Goal: Task Accomplishment & Management: Use online tool/utility

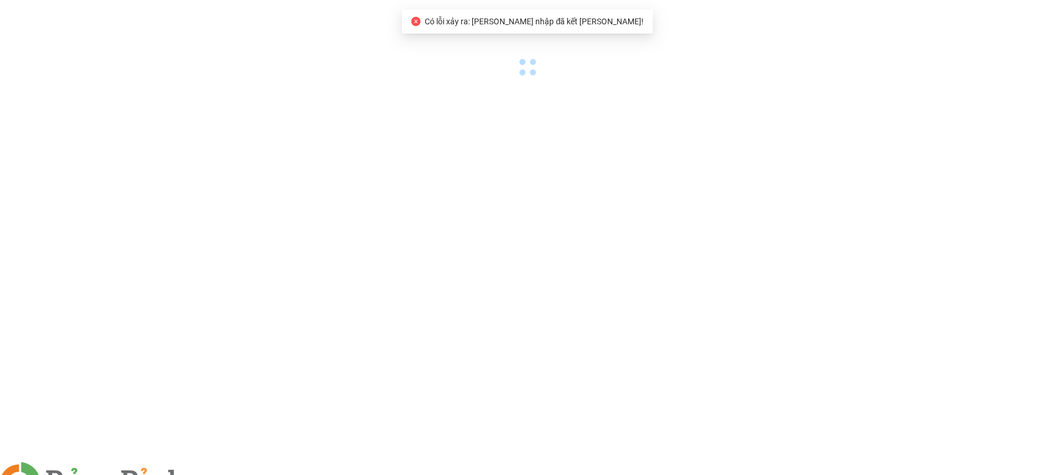
click at [213, 474] on span at bounding box center [199, 482] width 28 height 12
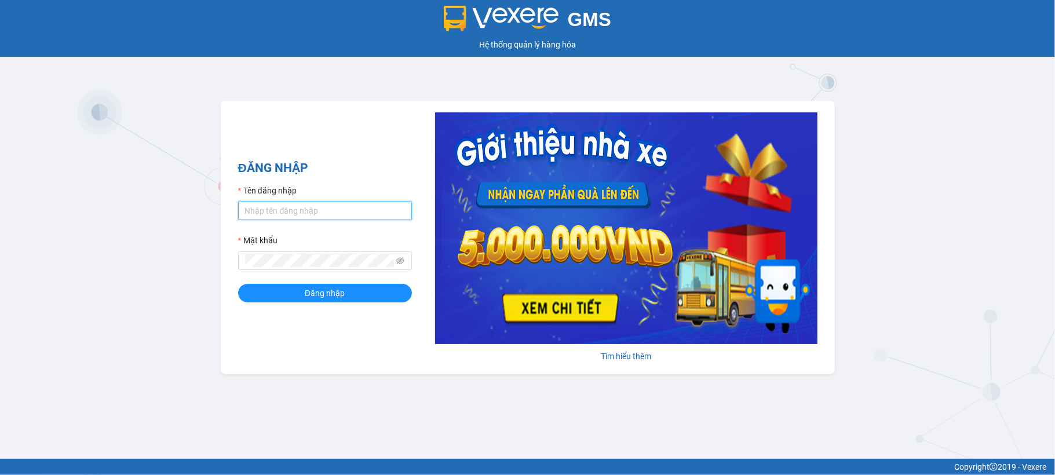
type input "doantiendat.xevn"
click at [330, 205] on input "doantiendat.xevn" at bounding box center [325, 211] width 174 height 19
click at [184, 284] on div "GMS Hệ thống quản lý hàng hóa ĐĂNG NHẬP Tên đăng nhập doantiendat.xevn Mật khẩu…" at bounding box center [527, 229] width 1055 height 459
click at [401, 261] on icon "eye-invisible" at bounding box center [401, 261] width 2 height 2
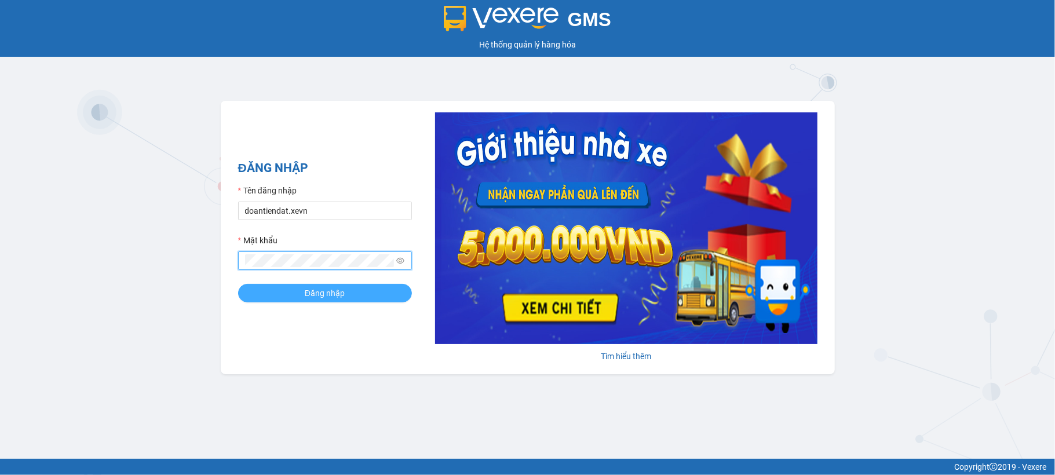
click at [285, 293] on button "Đăng nhập" at bounding box center [325, 293] width 174 height 19
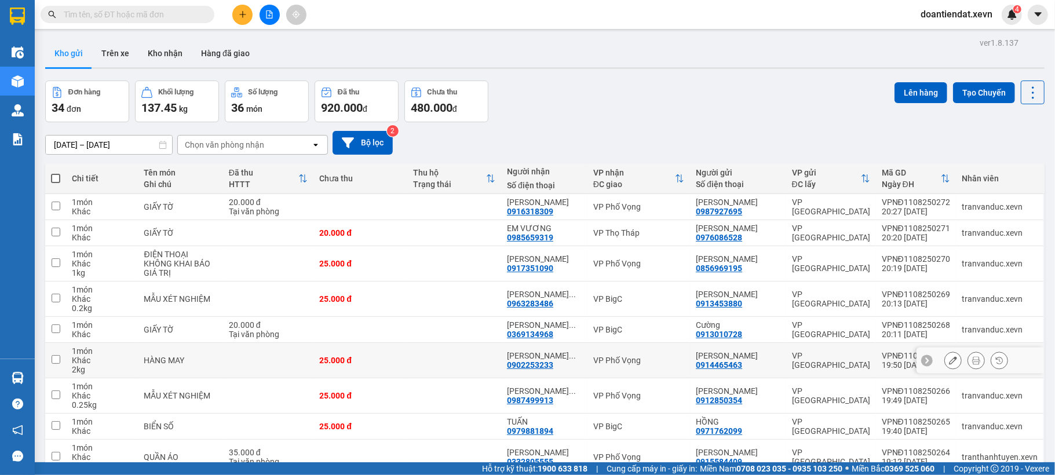
scroll to position [98, 0]
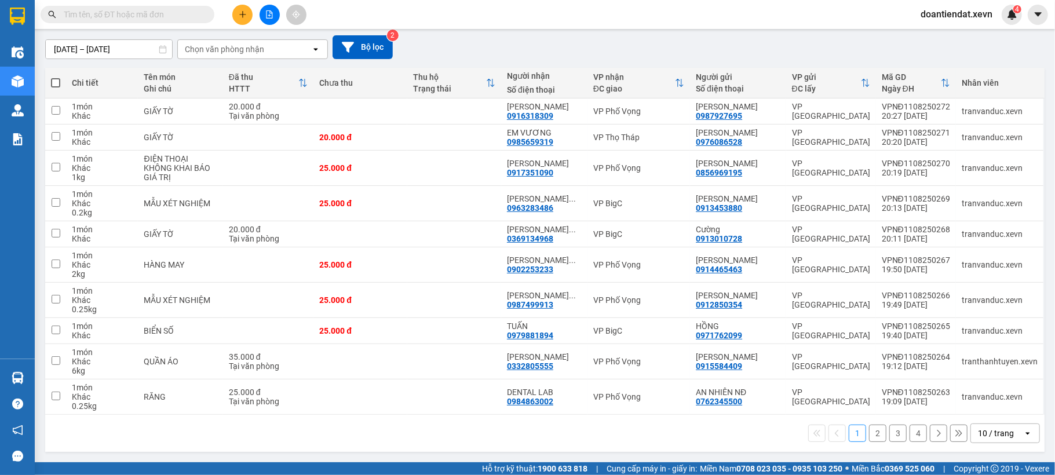
click at [909, 438] on button "4" at bounding box center [917, 432] width 17 height 17
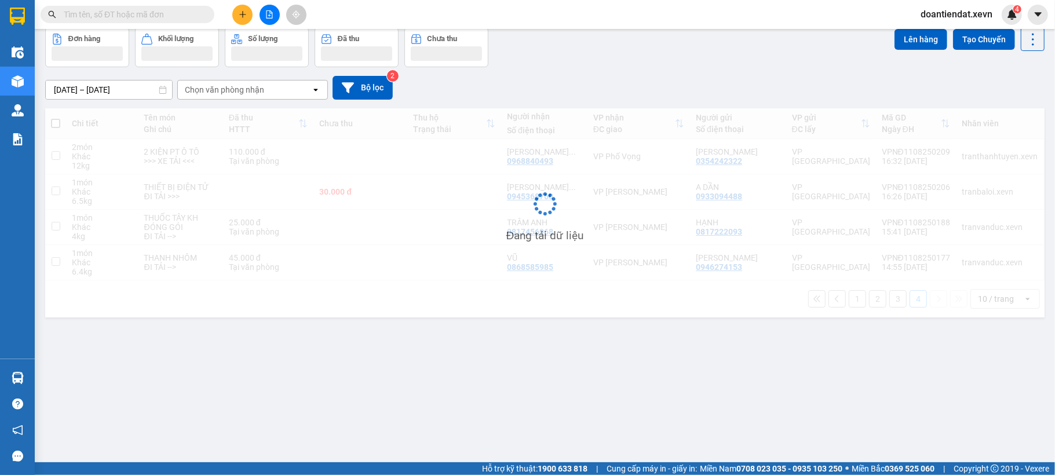
scroll to position [53, 0]
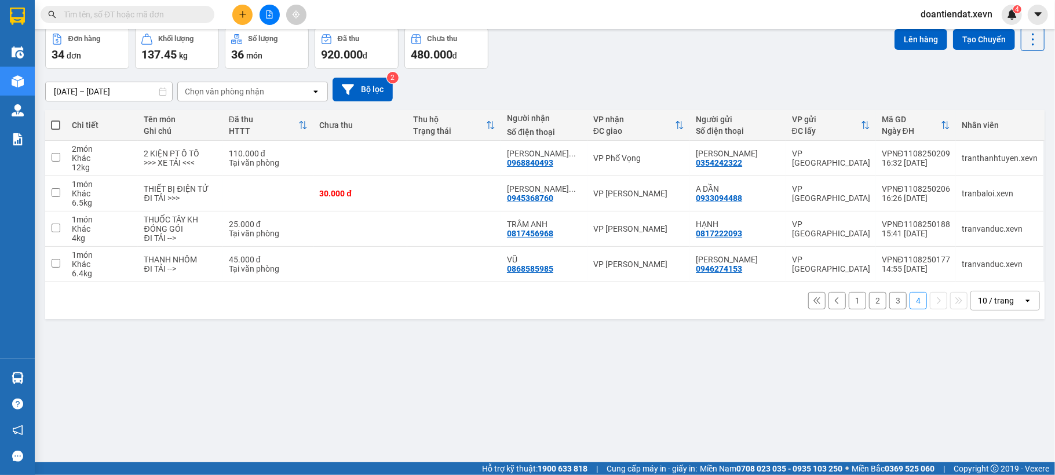
click at [889, 309] on button "3" at bounding box center [897, 300] width 17 height 17
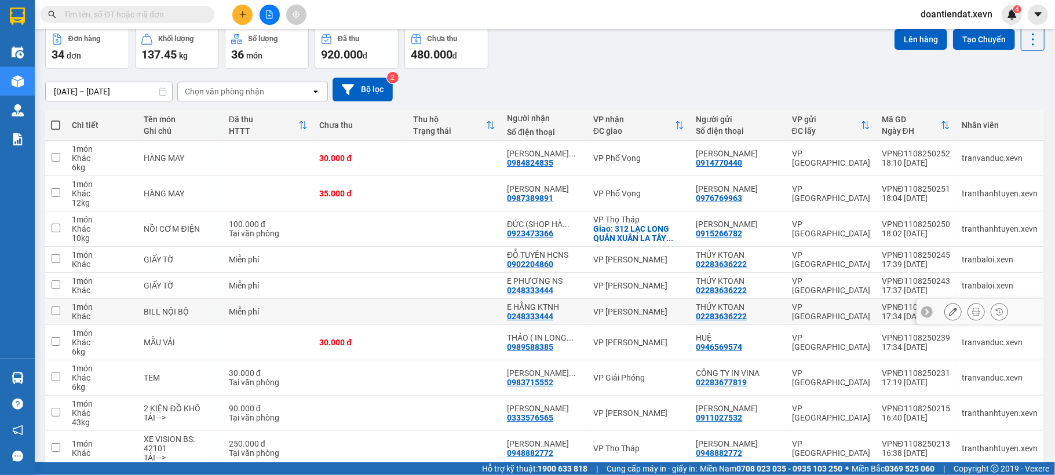
scroll to position [98, 0]
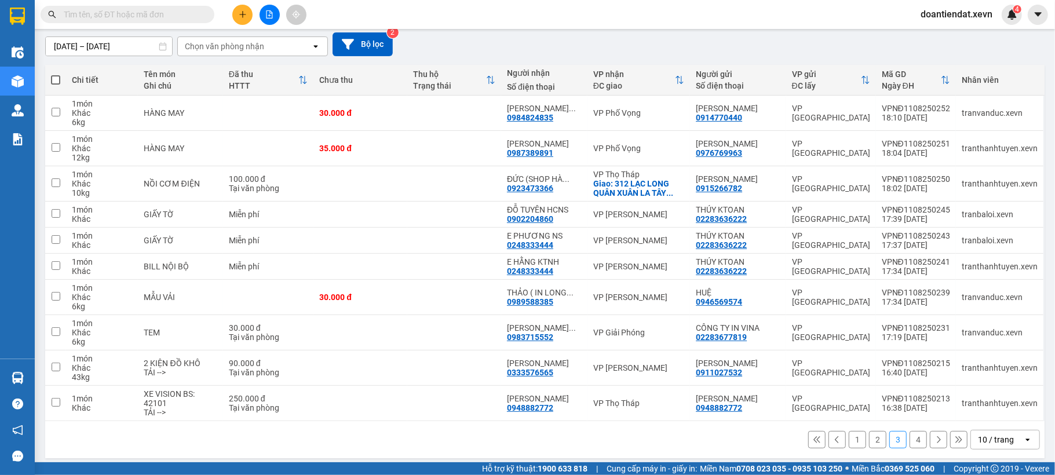
click at [869, 434] on button "2" at bounding box center [877, 439] width 17 height 17
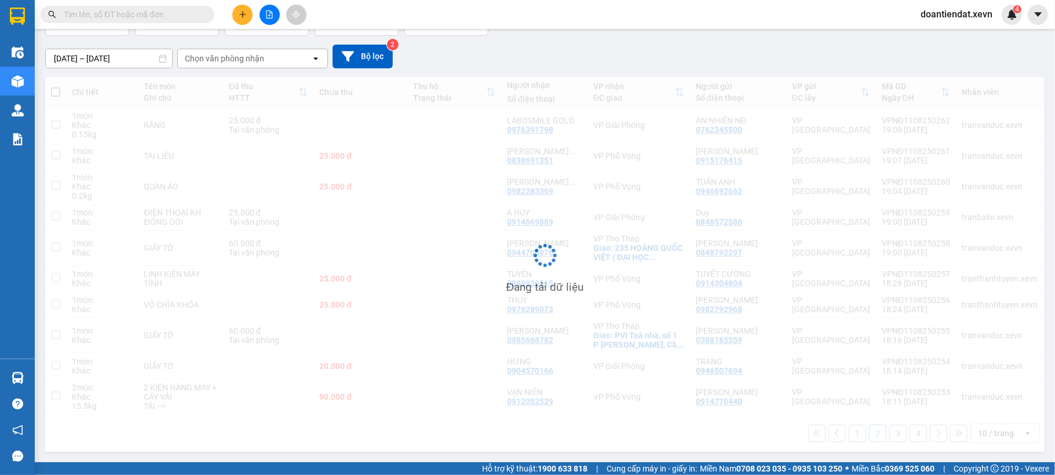
scroll to position [89, 0]
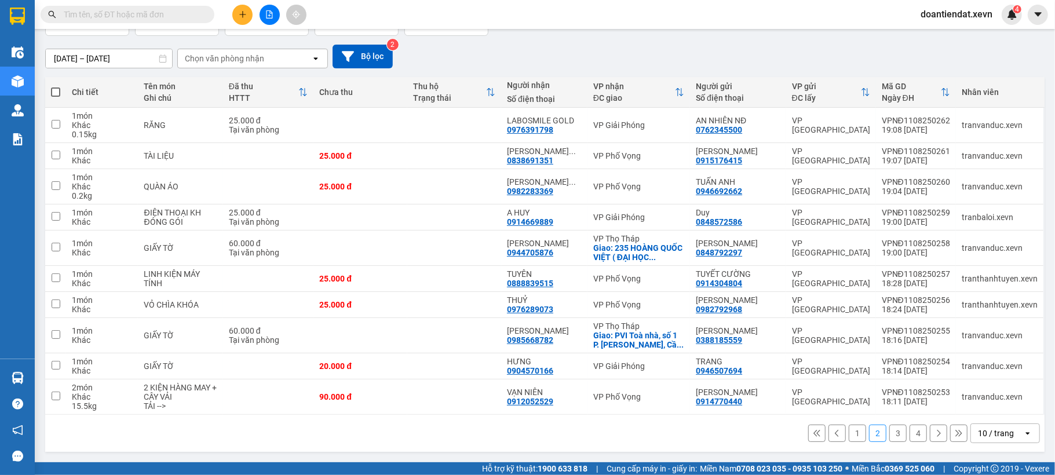
click at [909, 430] on button "4" at bounding box center [917, 432] width 17 height 17
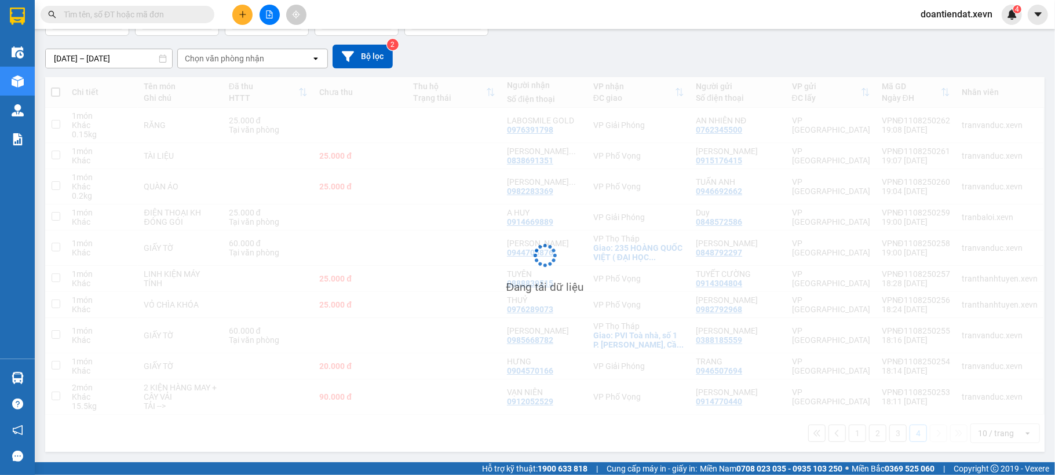
scroll to position [53, 0]
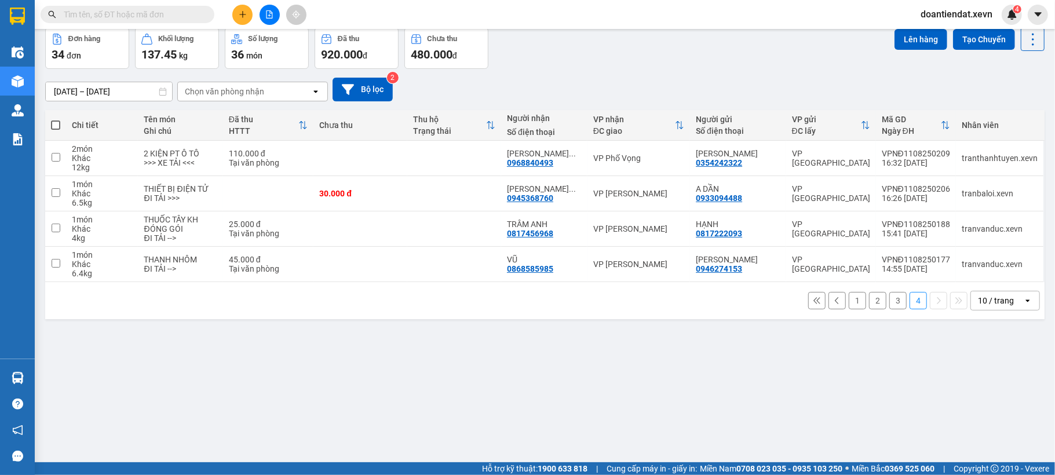
click at [261, 21] on button at bounding box center [269, 15] width 20 height 20
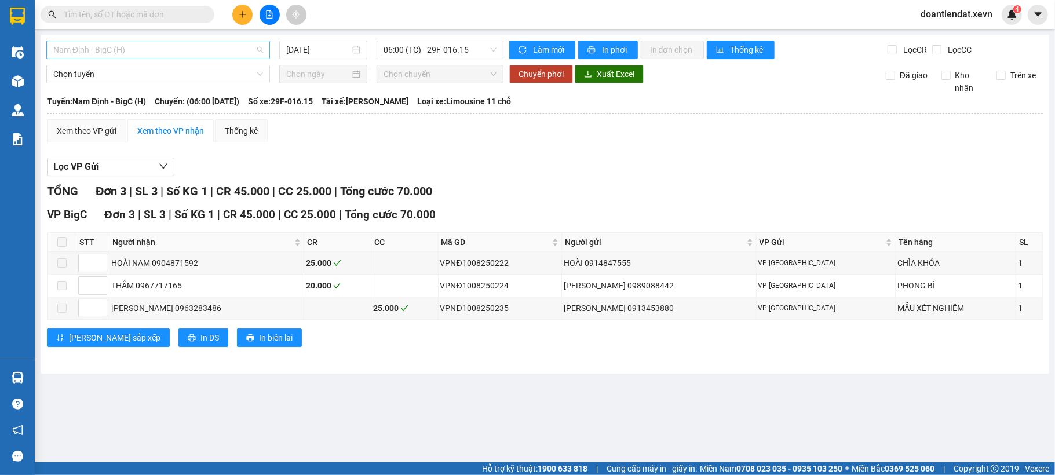
click at [191, 57] on span "Nam Định - BigC (H)" at bounding box center [158, 49] width 210 height 17
click at [293, 52] on input "11/08/2025" at bounding box center [318, 49] width 64 height 13
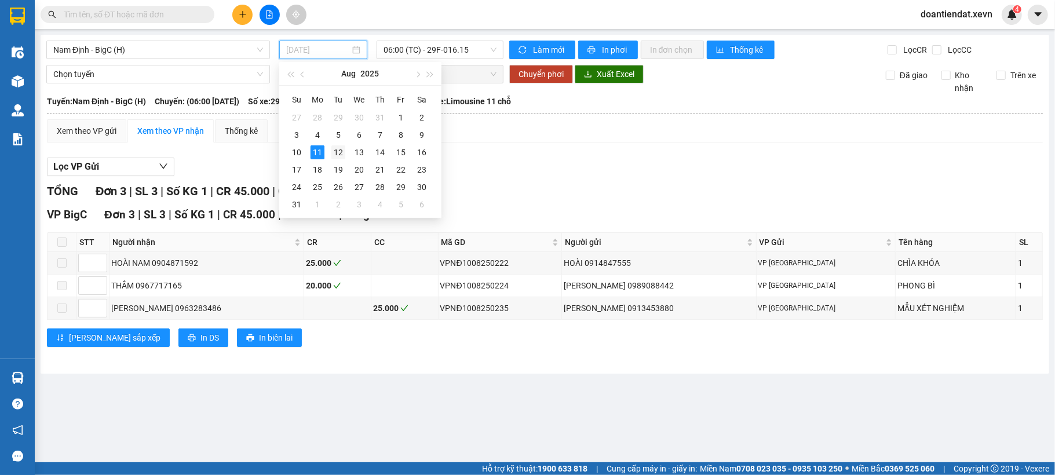
click at [338, 153] on div "12" at bounding box center [338, 152] width 14 height 14
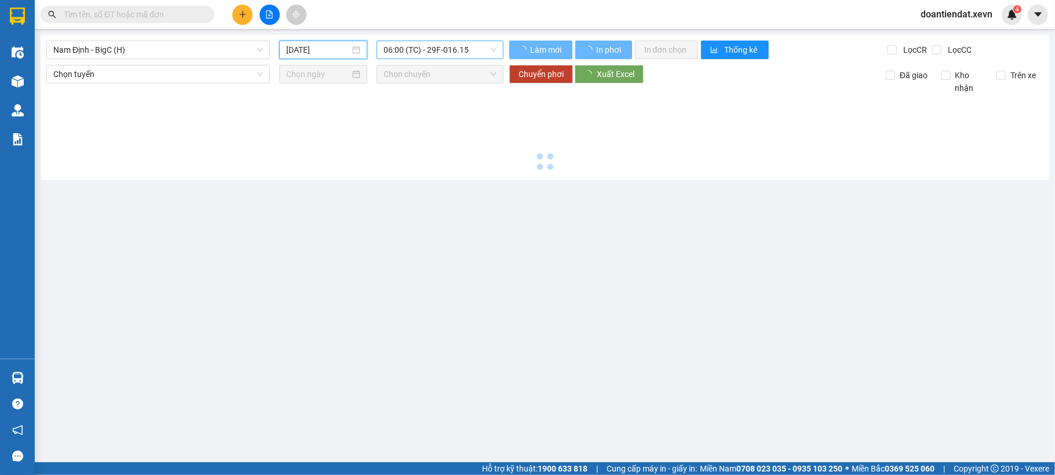
type input "12/08/2025"
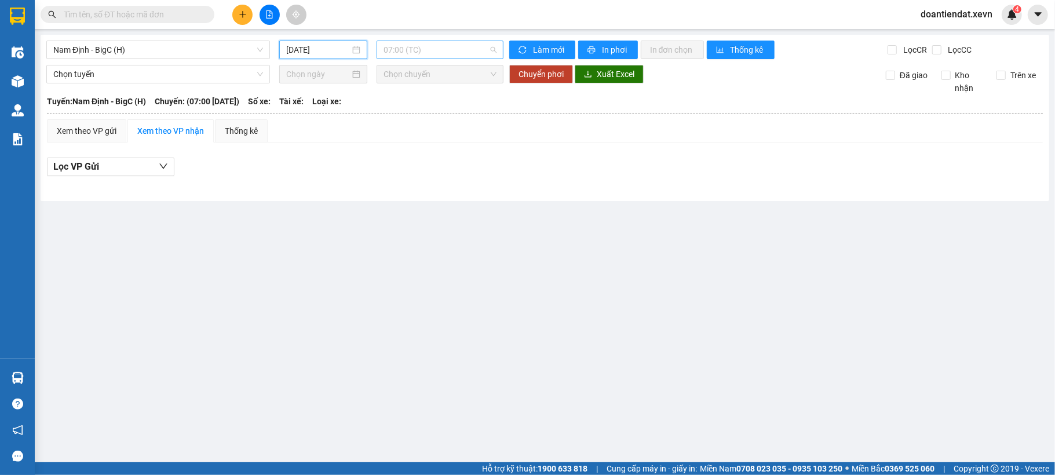
click at [399, 57] on span "07:00 (TC)" at bounding box center [439, 49] width 113 height 17
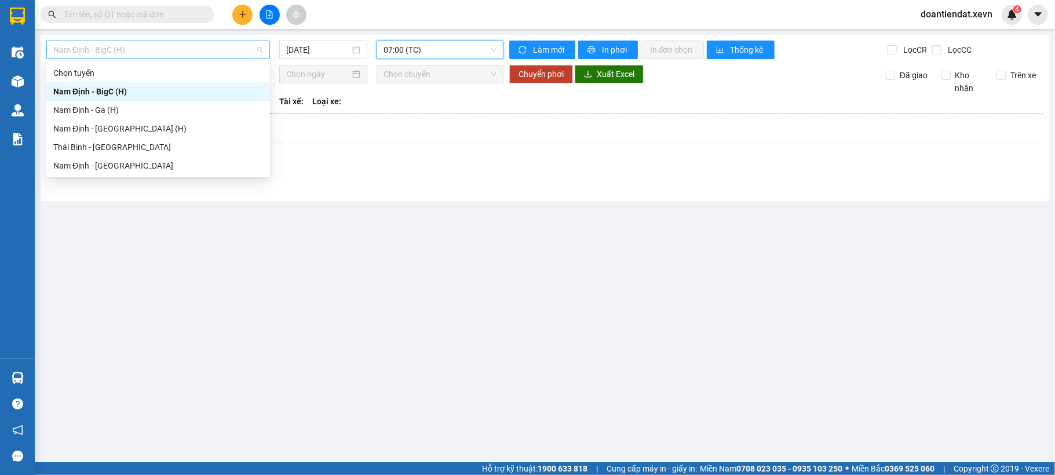
click at [156, 56] on span "Nam Định - BigC (H)" at bounding box center [158, 49] width 210 height 17
click at [118, 128] on div "Nam Định - Hà Đông (H)" at bounding box center [158, 128] width 210 height 13
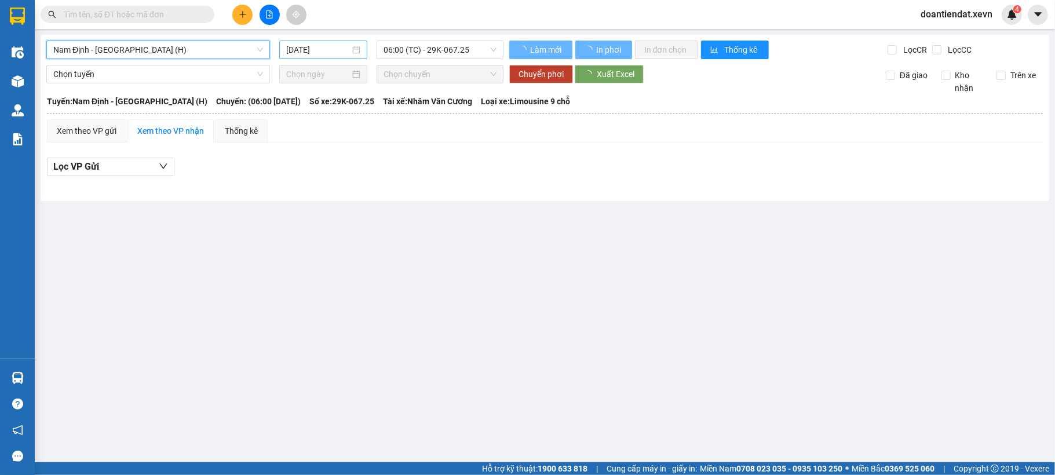
click at [323, 54] on input "11/08/2025" at bounding box center [318, 49] width 64 height 13
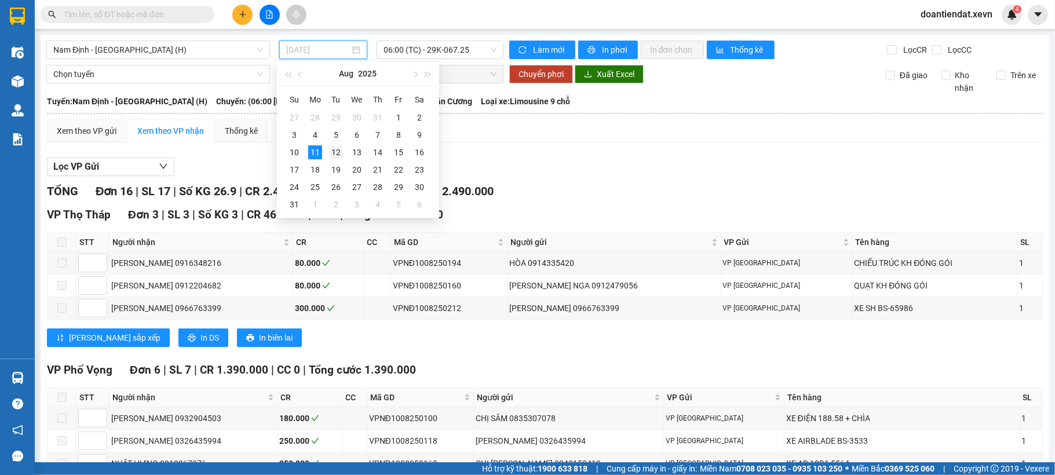
click at [336, 154] on div "12" at bounding box center [336, 152] width 14 height 14
type input "12/08/2025"
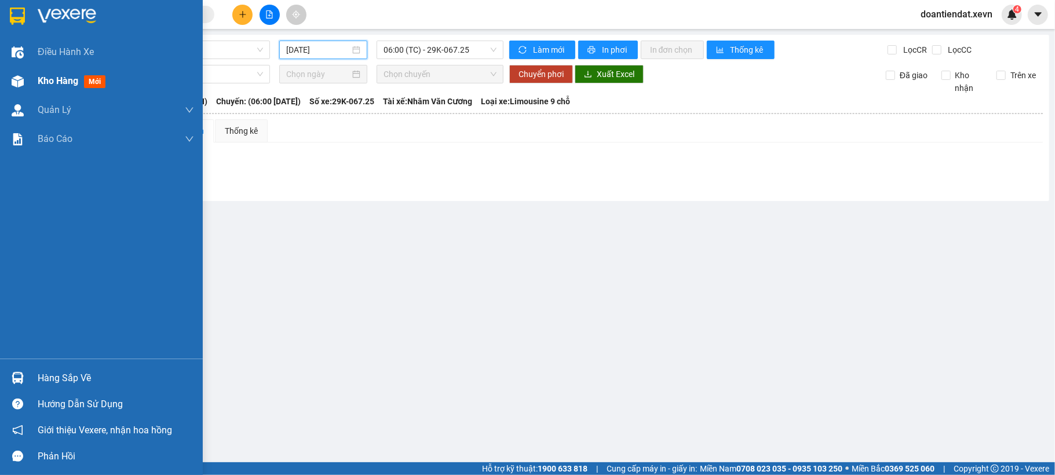
click at [17, 86] on img at bounding box center [18, 81] width 12 height 12
